Goal: Transaction & Acquisition: Purchase product/service

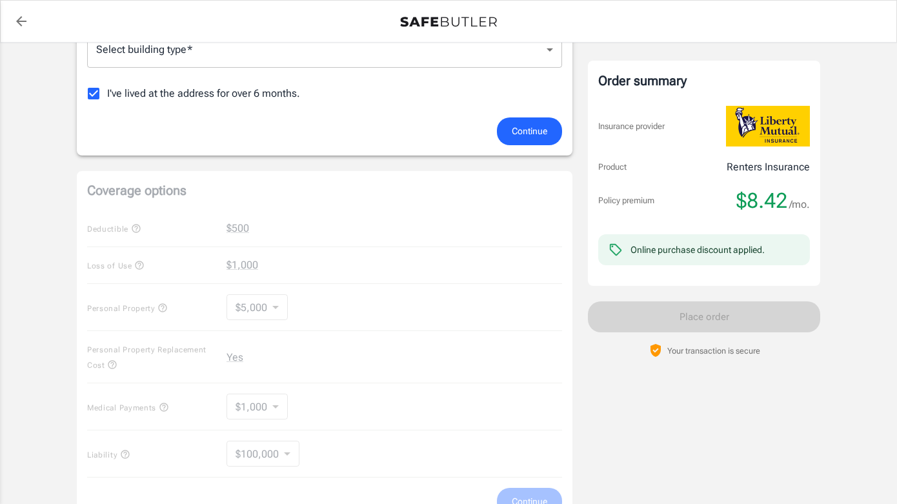
scroll to position [132, 0]
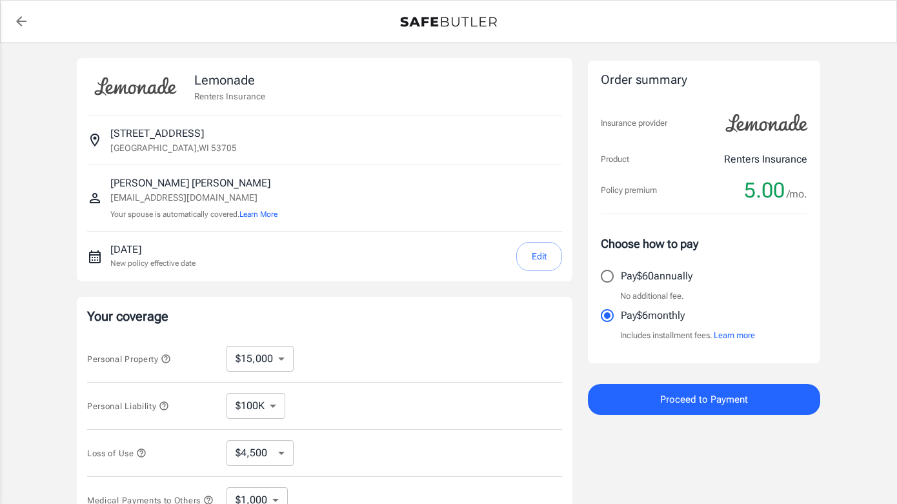
select select "15000"
select select "500"
click at [603, 274] on input "Pay $60 annually" at bounding box center [607, 276] width 27 height 27
radio input "true"
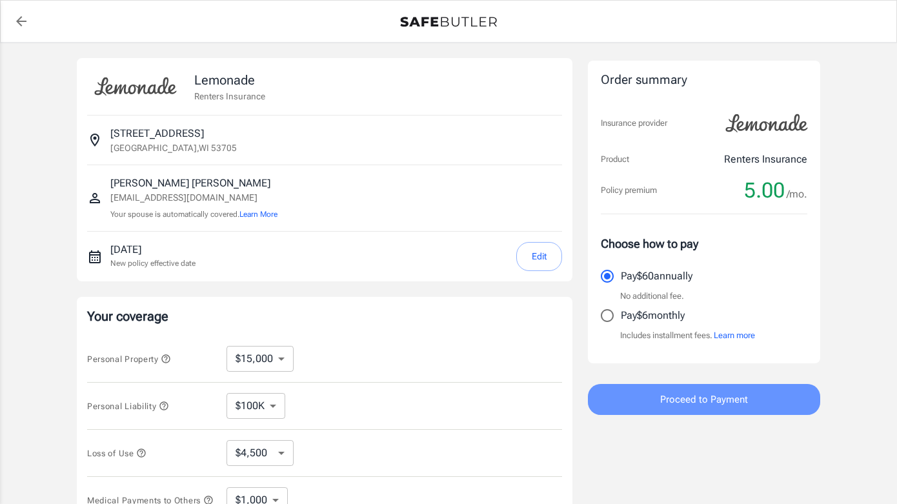
click at [680, 401] on span "Proceed to Payment" at bounding box center [704, 399] width 88 height 17
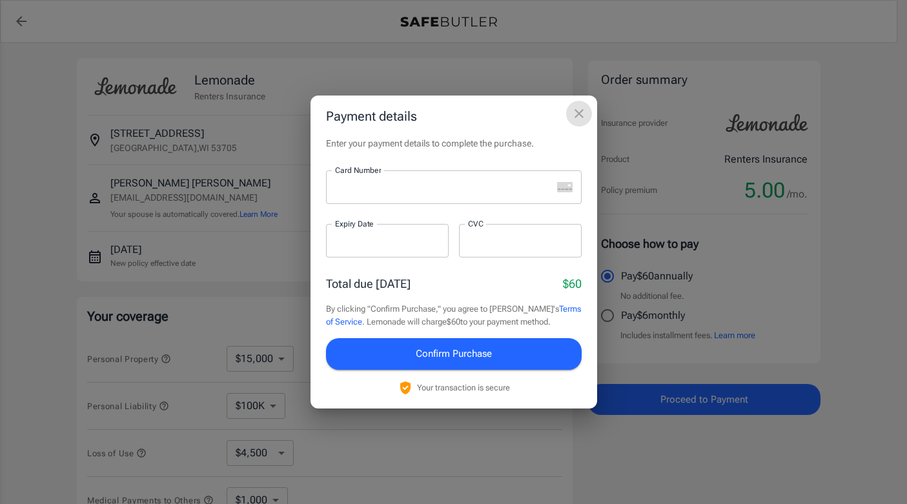
click at [573, 114] on icon "close" at bounding box center [578, 113] width 15 height 15
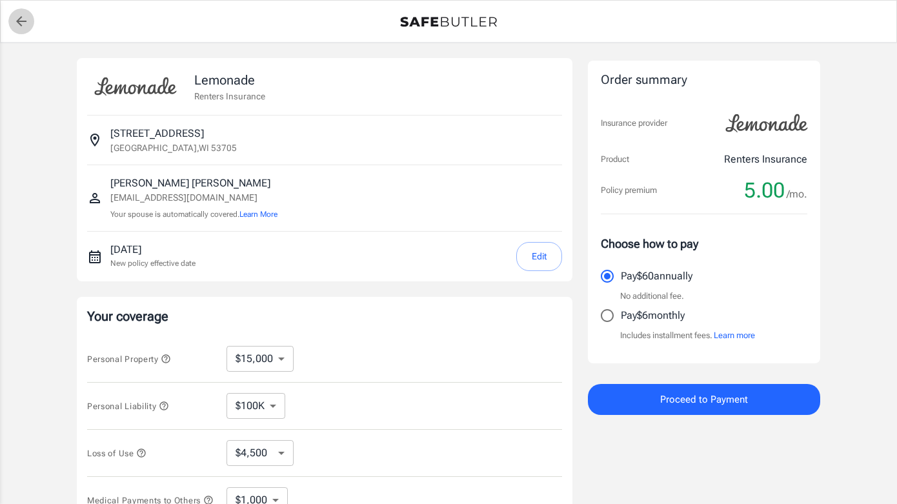
click at [30, 26] on link "back to quotes" at bounding box center [21, 21] width 26 height 26
select select "15000"
select select "500"
click at [600, 266] on input "Pay $60 annually" at bounding box center [607, 276] width 27 height 27
radio input "true"
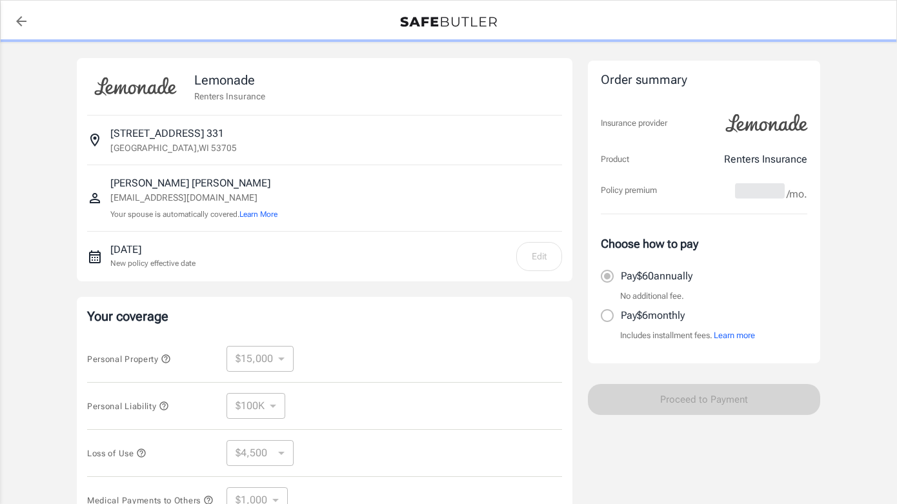
scroll to position [3, 0]
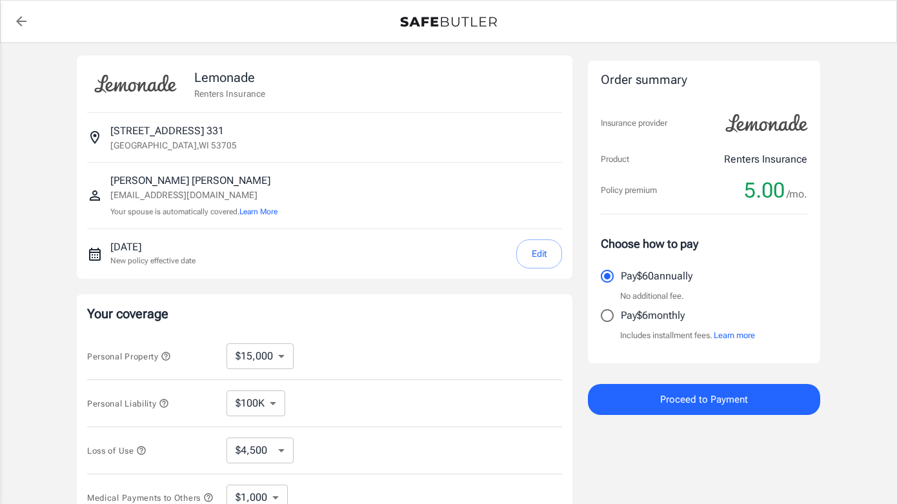
click at [656, 398] on button "Proceed to Payment" at bounding box center [704, 399] width 232 height 31
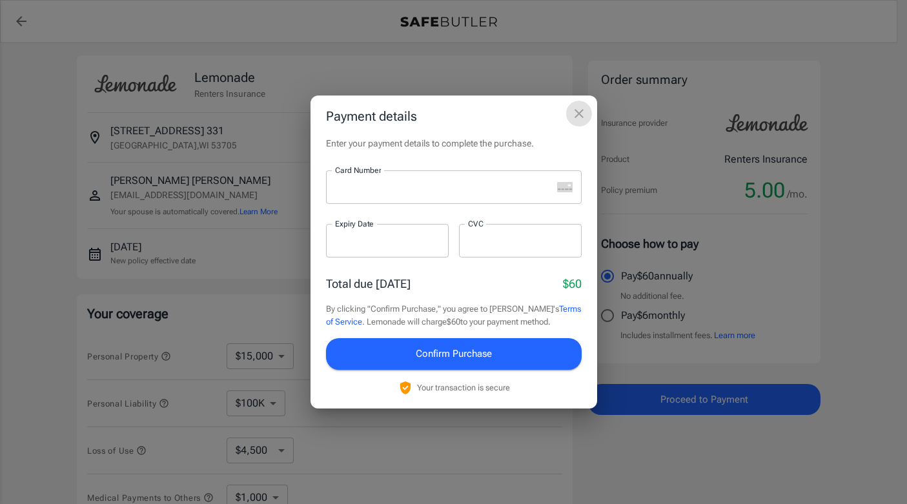
click at [579, 115] on icon "close" at bounding box center [578, 113] width 9 height 9
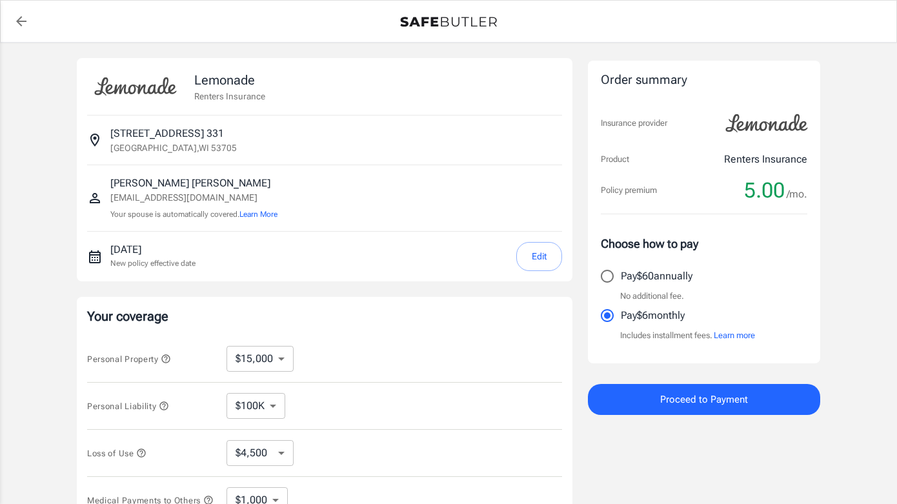
select select "15000"
select select "500"
